Goal: Navigation & Orientation: Go to known website

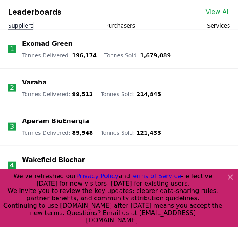
scroll to position [1044, 0]
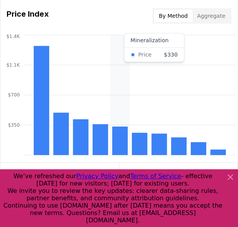
scroll to position [791, 0]
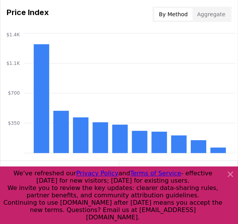
scroll to position [797, 0]
